Goal: Task Accomplishment & Management: Use online tool/utility

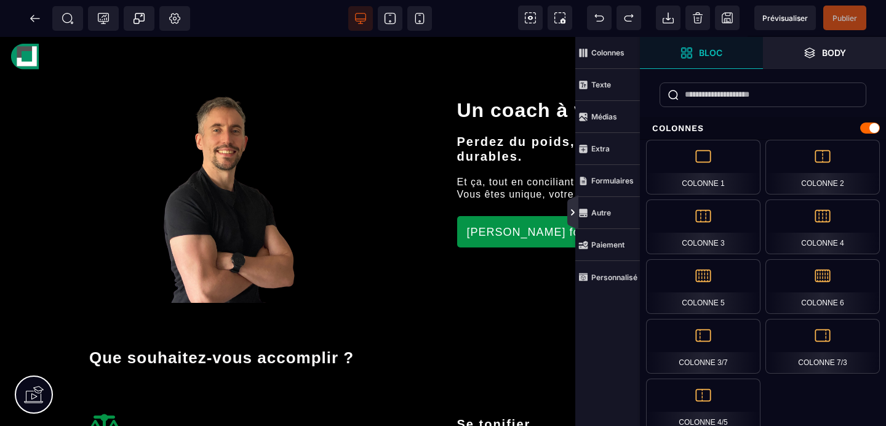
click at [571, 216] on icon at bounding box center [573, 212] width 10 height 10
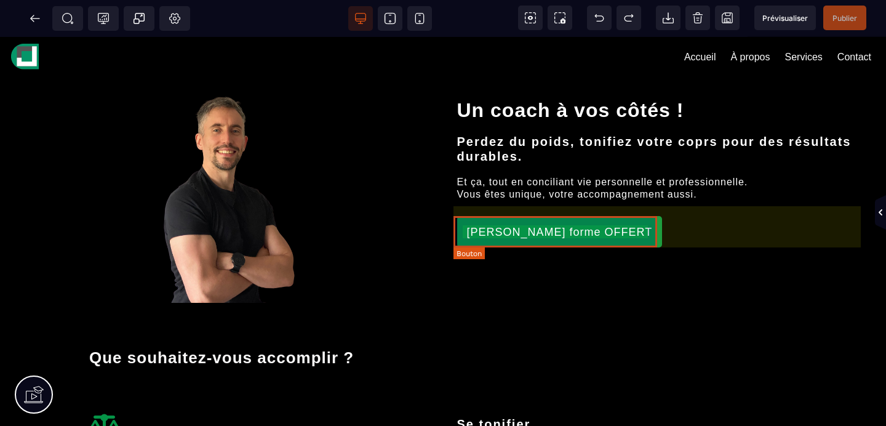
click at [569, 232] on div "Bilan forme OFFERT" at bounding box center [560, 232] width 186 height 13
select select "***"
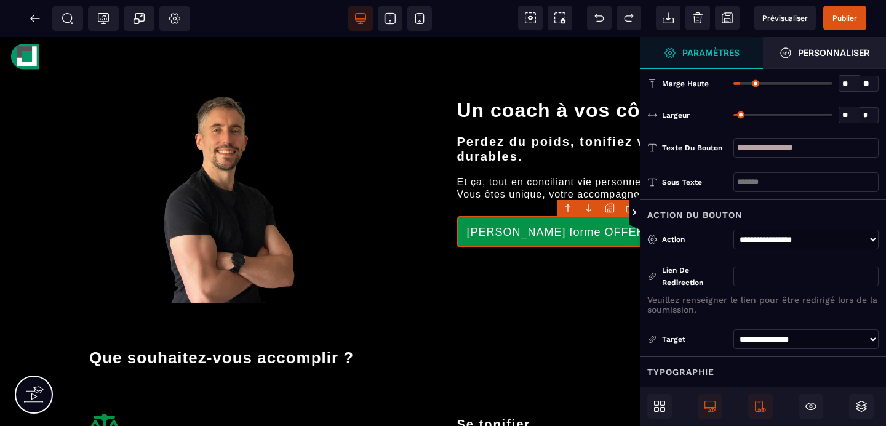
click at [773, 279] on input "text" at bounding box center [806, 276] width 145 height 20
type input "**********"
click at [856, 16] on span "Publier" at bounding box center [845, 18] width 25 height 9
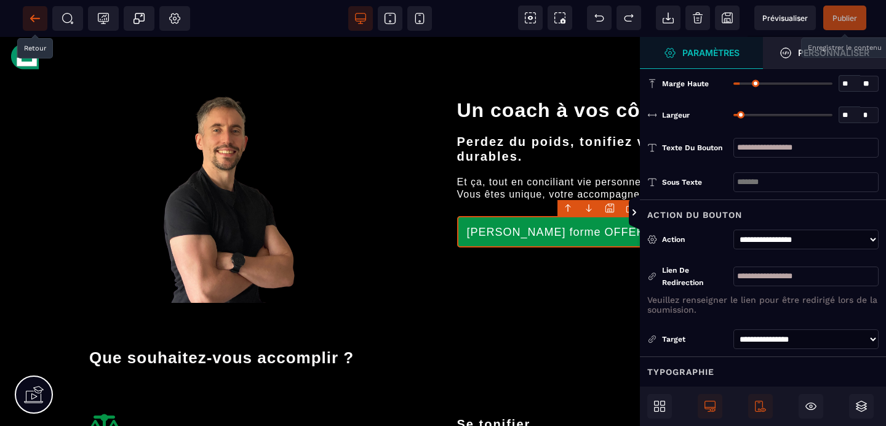
click at [33, 25] on span at bounding box center [35, 18] width 25 height 25
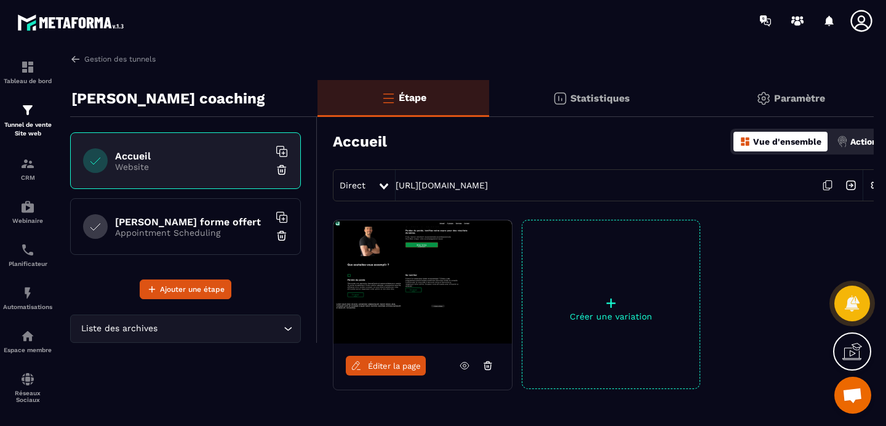
click at [189, 225] on h6 "Bilan forme offert" at bounding box center [192, 222] width 154 height 12
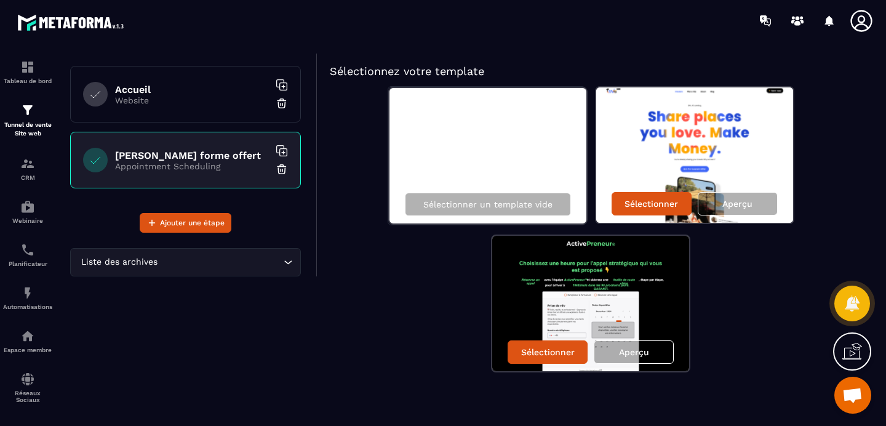
scroll to position [67, 0]
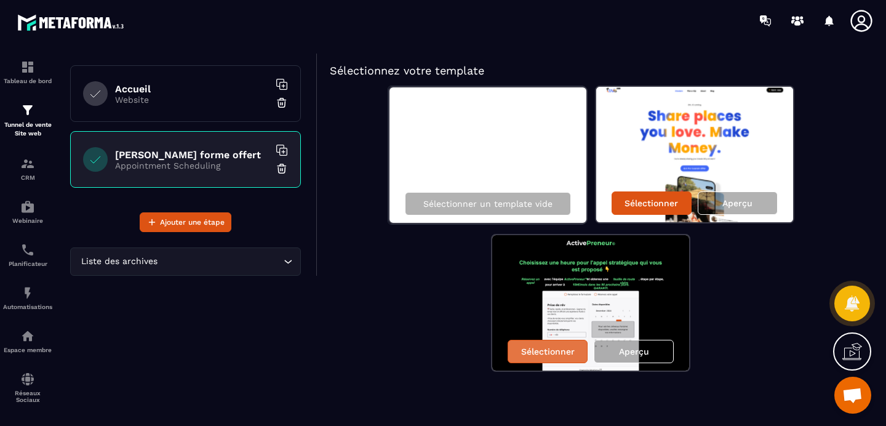
click at [562, 352] on p "Sélectionner" at bounding box center [548, 351] width 54 height 10
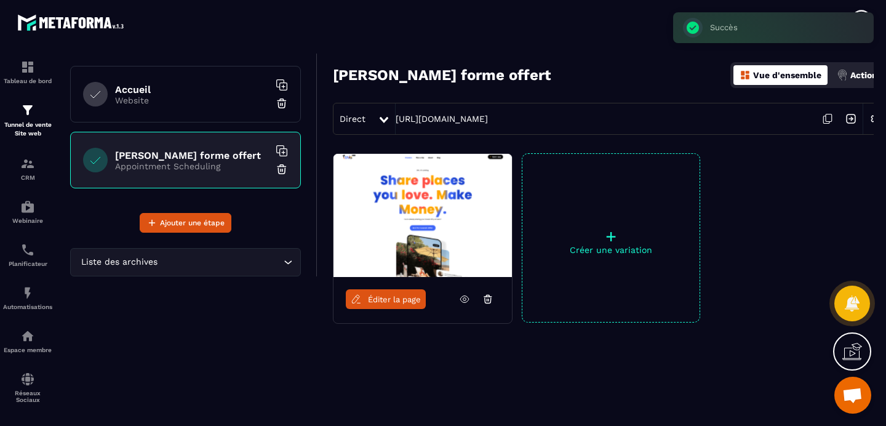
scroll to position [66, 0]
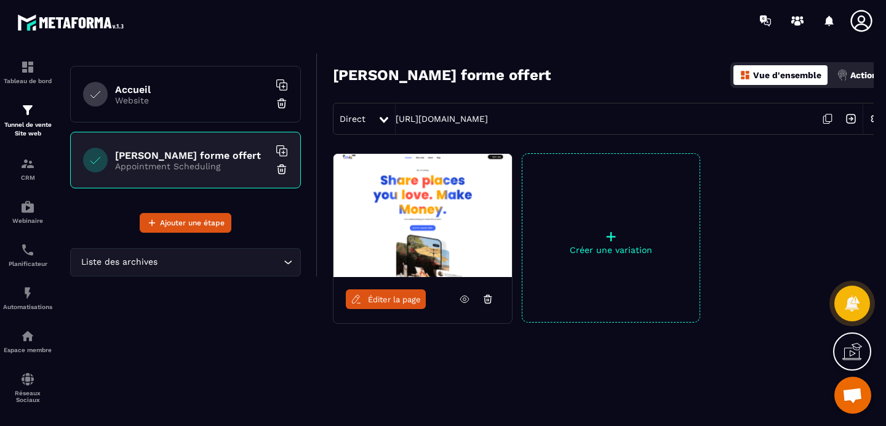
click at [167, 97] on p "Website" at bounding box center [192, 100] width 154 height 10
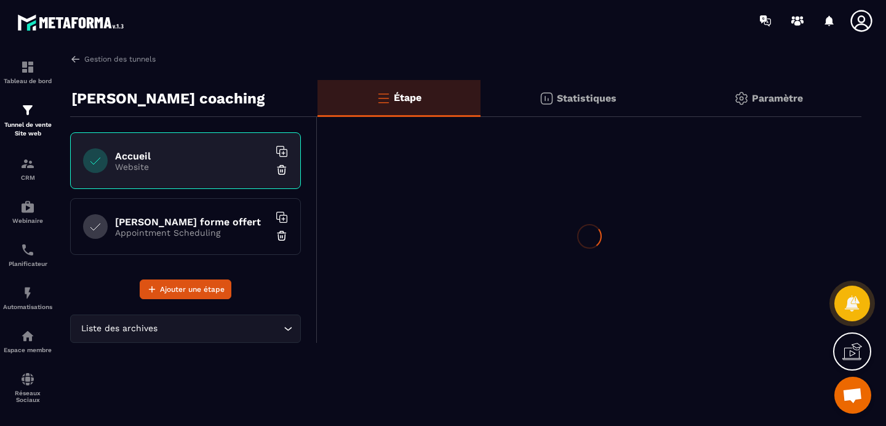
scroll to position [0, 0]
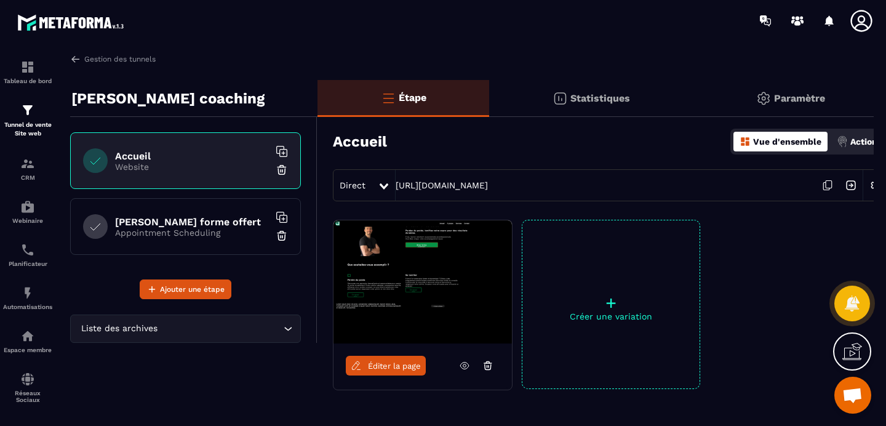
click at [386, 371] on link "Éditer la page" at bounding box center [386, 366] width 80 height 20
